Goal: Task Accomplishment & Management: Manage account settings

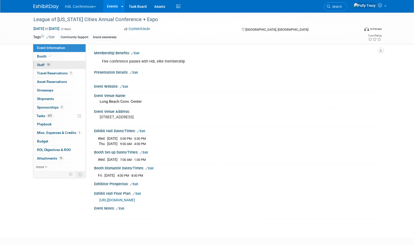
click at [41, 63] on span "Staff 10" at bounding box center [44, 65] width 14 height 4
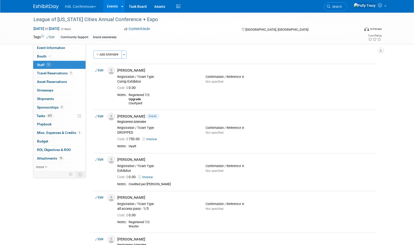
click at [111, 52] on button "Add Attendee" at bounding box center [107, 55] width 28 height 8
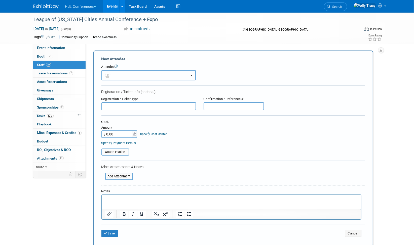
click at [121, 73] on button "button" at bounding box center [148, 75] width 94 height 10
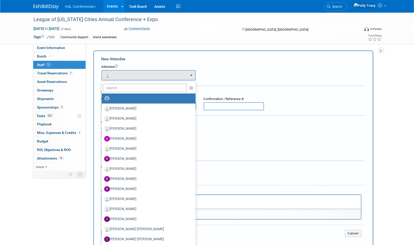
click at [125, 97] on label at bounding box center [147, 99] width 86 height 8
click at [102, 97] on input "radio" at bounding box center [100, 97] width 3 height 3
click at [124, 88] on input "text" at bounding box center [145, 88] width 84 height 9
drag, startPoint x: 375, startPoint y: 156, endPoint x: 375, endPoint y: 151, distance: 4.5
click at [375, 155] on div "Add Attendee Toggle Dropdown Quick -Tag Attendees Apply X (me) select all cancel" at bounding box center [235, 149] width 291 height 196
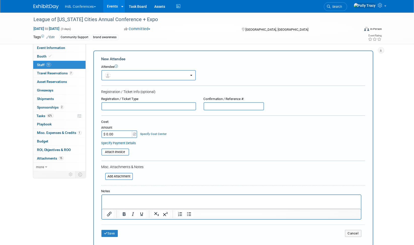
click at [124, 104] on input "text" at bounding box center [148, 106] width 95 height 8
type input "Peter Rogers - expo only"
click at [122, 200] on p "Rich Text Area. Press ALT-0 for help." at bounding box center [231, 199] width 253 height 5
click at [110, 233] on button "Save" at bounding box center [109, 233] width 17 height 7
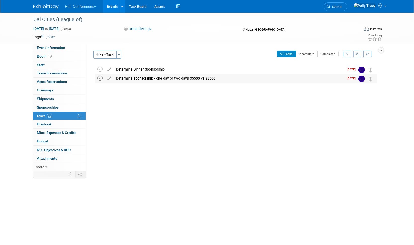
click at [100, 78] on icon at bounding box center [100, 78] width 5 height 5
click at [108, 78] on icon at bounding box center [109, 77] width 9 height 6
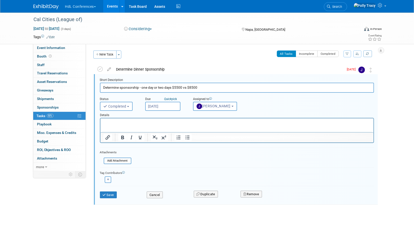
drag, startPoint x: 154, startPoint y: 87, endPoint x: 237, endPoint y: 86, distance: 82.3
click at [237, 86] on input "Determine sponsorship - one day or two days $5500 vs $8500" at bounding box center [237, 88] width 274 height 10
type input "Determine sponsorship - one day"
click at [111, 192] on button "Save" at bounding box center [108, 195] width 17 height 7
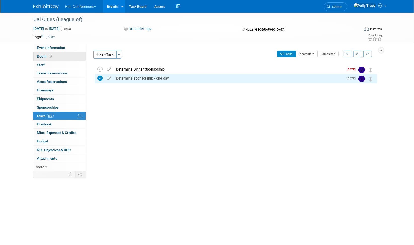
click at [42, 57] on span "Booth" at bounding box center [45, 56] width 16 height 4
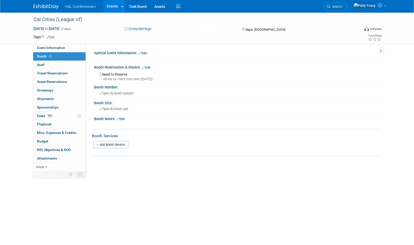
click at [137, 77] on div "Ideally by: event start date (Wed. Feb 11, 2026)?" at bounding box center [238, 79] width 277 height 5
click at [129, 81] on div "Ideally by: event start date (Wed. Feb 11, 2026)?" at bounding box center [238, 79] width 277 height 5
click at [146, 67] on link "Edit" at bounding box center [146, 68] width 8 height 4
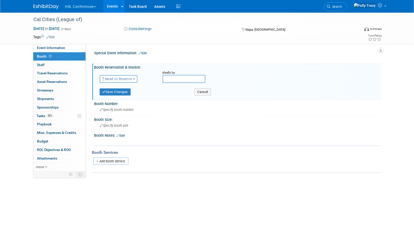
click at [126, 78] on span "Need to Reserve" at bounding box center [117, 79] width 30 height 4
click at [127, 94] on link "Reserved" at bounding box center [127, 94] width 54 height 7
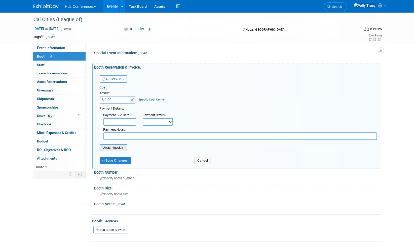
click at [123, 146] on input "file" at bounding box center [97, 148] width 60 height 6
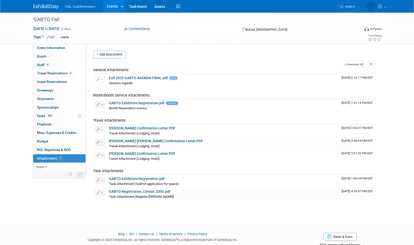
click at [78, 7] on button "HdL Conferences" at bounding box center [84, 5] width 38 height 11
click at [82, 28] on link "HdL Conferences" at bounding box center [92, 30] width 55 height 7
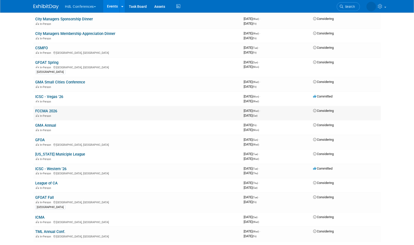
scroll to position [325, 0]
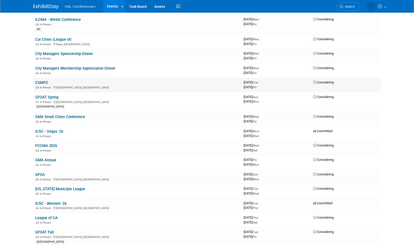
click at [40, 81] on link "CSMFO" at bounding box center [41, 83] width 13 height 5
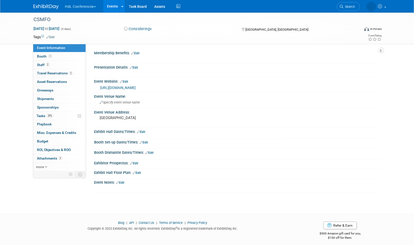
click at [134, 162] on link "Edit" at bounding box center [134, 164] width 8 height 4
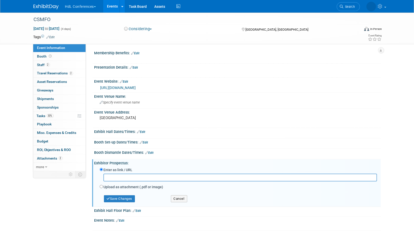
click at [124, 186] on label "Upload as attachment (.pdf or image)" at bounding box center [134, 187] width 60 height 5
click at [103, 186] on input "Upload as attachment (.pdf or image)" at bounding box center [101, 186] width 3 height 3
radio input "true"
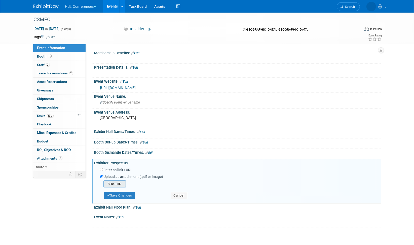
click at [120, 184] on input "file" at bounding box center [96, 184] width 60 height 6
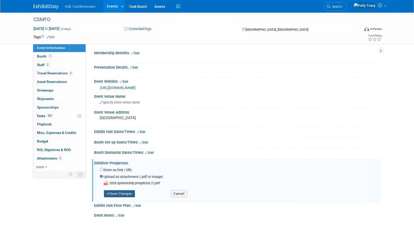
click at [127, 191] on button "Save Changes" at bounding box center [119, 194] width 31 height 7
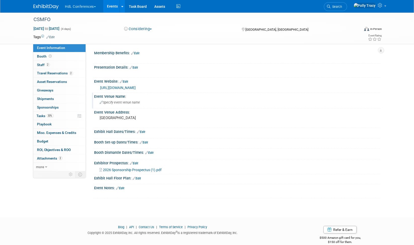
click at [136, 104] on div "Specify event venue name" at bounding box center [237, 103] width 279 height 8
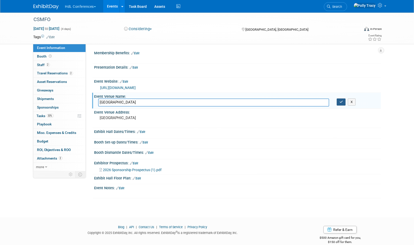
type input "[GEOGRAPHIC_DATA]"
click at [338, 103] on button "button" at bounding box center [341, 102] width 9 height 7
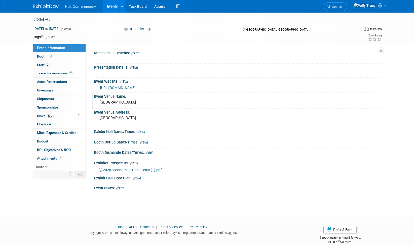
click at [139, 52] on link "Edit" at bounding box center [135, 54] width 8 height 4
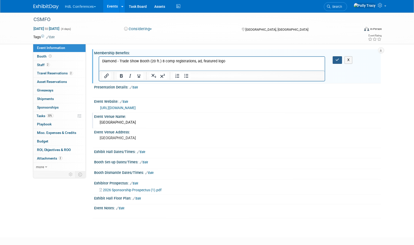
click at [337, 60] on icon "button" at bounding box center [337, 60] width 4 height 4
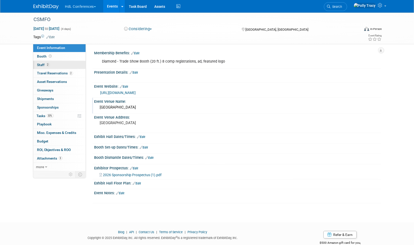
click at [40, 65] on span "Staff 2" at bounding box center [43, 65] width 13 height 4
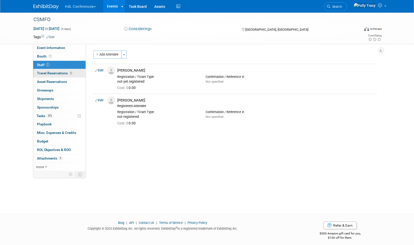
click at [53, 72] on span "Travel Reservations 2" at bounding box center [55, 73] width 36 height 4
